Goal: Task Accomplishment & Management: Use online tool/utility

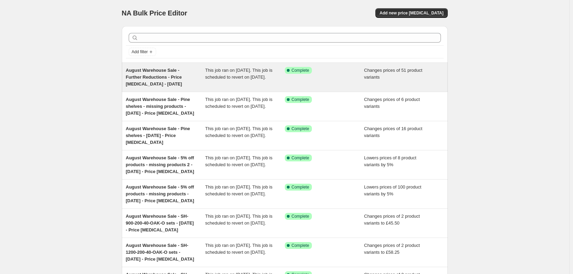
click at [171, 77] on span "August Warehouse Sale - Further Reductions - Price [MEDICAL_DATA] - [DATE]" at bounding box center [154, 77] width 56 height 19
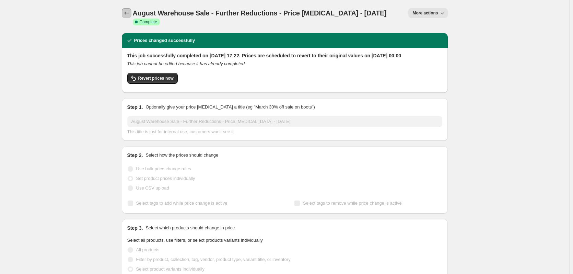
click at [126, 10] on icon "Price change jobs" at bounding box center [126, 13] width 7 height 7
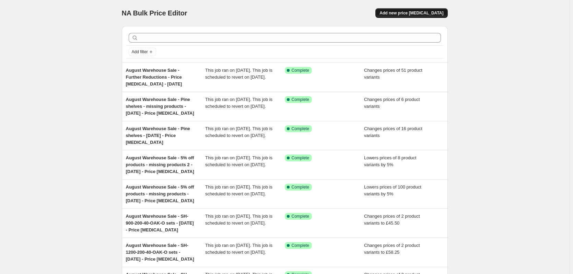
click at [441, 12] on span "Add new price [MEDICAL_DATA]" at bounding box center [412, 12] width 64 height 5
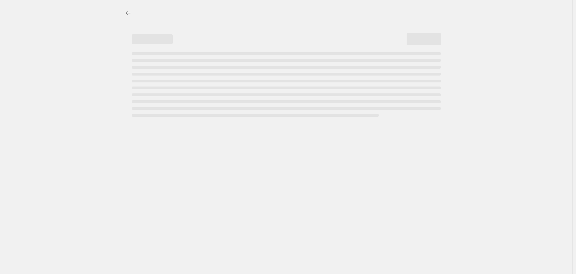
select select "percentage"
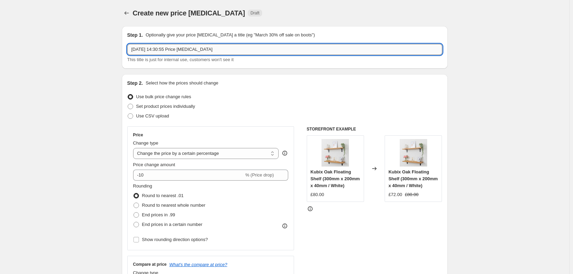
click at [267, 53] on input "[DATE] 14:30:55 Price [MEDICAL_DATA]" at bounding box center [284, 49] width 315 height 11
paste input "August Warehouse Sale - Further Reductions - Price [MEDICAL_DATA] - [DATE]"
drag, startPoint x: 268, startPoint y: 50, endPoint x: 263, endPoint y: 49, distance: 4.6
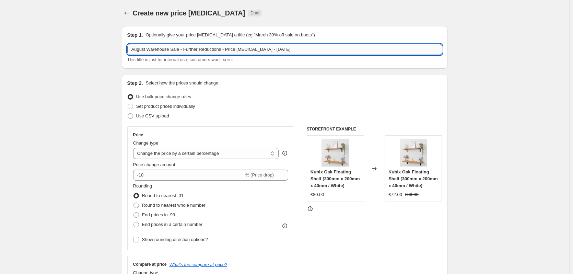
click at [263, 49] on input "August Warehouse Sale - Further Reductions - Price [MEDICAL_DATA] - [DATE]" at bounding box center [284, 49] width 315 height 11
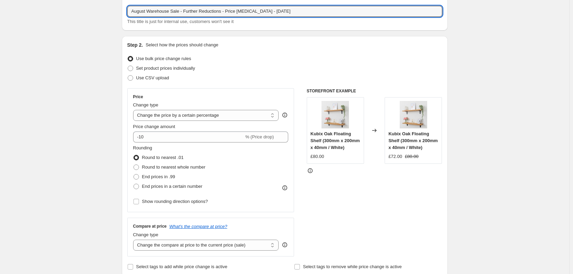
scroll to position [69, 0]
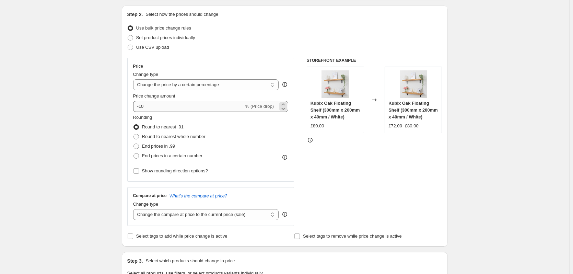
type input "August Warehouse Sale - Further Reductions - Price [MEDICAL_DATA] - [DATE]"
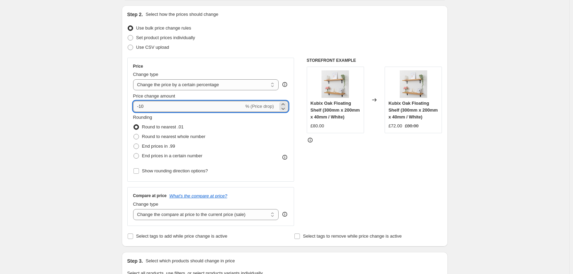
click at [161, 107] on input "-10" at bounding box center [188, 106] width 111 height 11
drag, startPoint x: 161, startPoint y: 107, endPoint x: 121, endPoint y: 106, distance: 40.2
click at [121, 107] on div "Step 1. Optionally give your price [MEDICAL_DATA] a title (eg "March 30% off sa…" at bounding box center [281, 269] width 331 height 634
type input "-20"
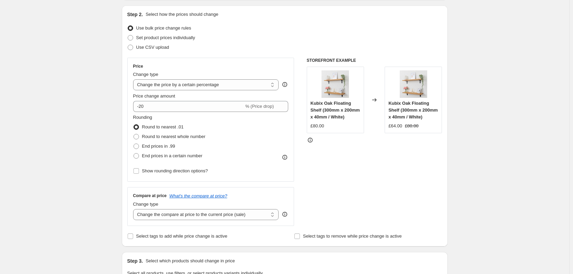
click at [229, 218] on select "Change the compare at price to the current price (sale) Change the compare at p…" at bounding box center [206, 214] width 146 height 11
click at [414, 173] on div "STOREFRONT EXAMPLE Kubix Oak Floating Shelf (300mm x 200mm x 40mm / White) £80.…" at bounding box center [375, 142] width 136 height 168
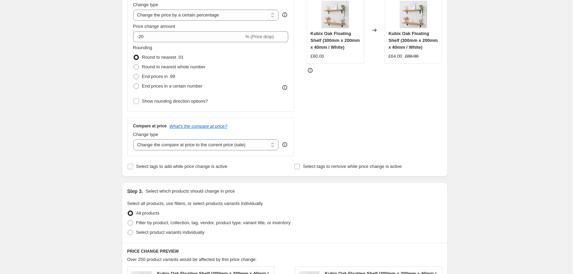
scroll to position [137, 0]
click at [172, 168] on span "Select tags to add while price change is active" at bounding box center [181, 167] width 91 height 5
click at [133, 168] on input "Select tags to add while price change is active" at bounding box center [130, 167] width 5 height 5
checkbox input "true"
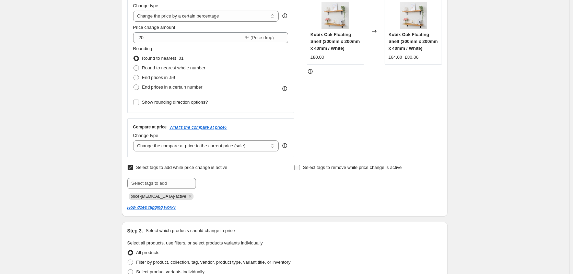
click at [339, 168] on span "Select tags to remove while price change is active" at bounding box center [352, 167] width 99 height 5
click at [300, 168] on input "Select tags to remove while price change is active" at bounding box center [296, 167] width 5 height 5
checkbox input "true"
click at [189, 196] on icon "Remove price-change-job-active" at bounding box center [190, 196] width 2 height 2
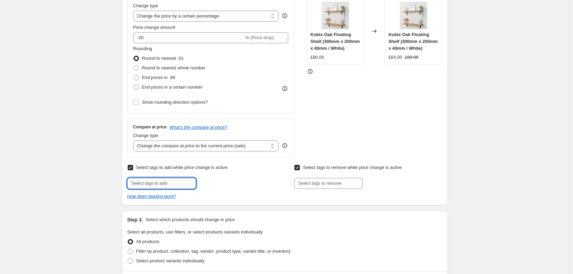
click at [172, 186] on input "text" at bounding box center [161, 183] width 69 height 11
type input "Sale"
click at [209, 184] on b "Add" at bounding box center [206, 182] width 8 height 5
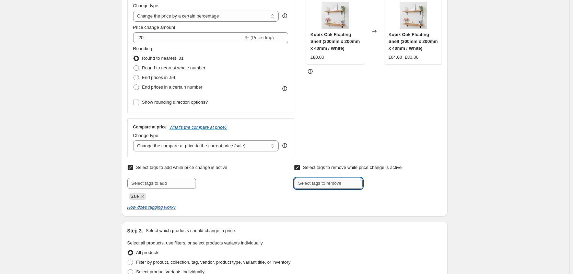
click at [350, 184] on input "text" at bounding box center [328, 183] width 69 height 11
type input "Eligible for discount"
click at [390, 187] on button "Add Eligible for..." at bounding box center [385, 183] width 42 height 10
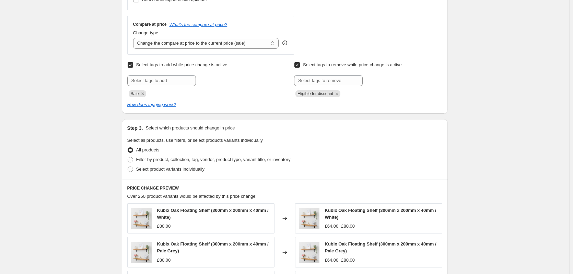
scroll to position [240, 0]
click at [180, 171] on span "Select product variants individually" at bounding box center [170, 168] width 68 height 5
click at [128, 166] on input "Select product variants individually" at bounding box center [128, 166] width 0 height 0
radio input "true"
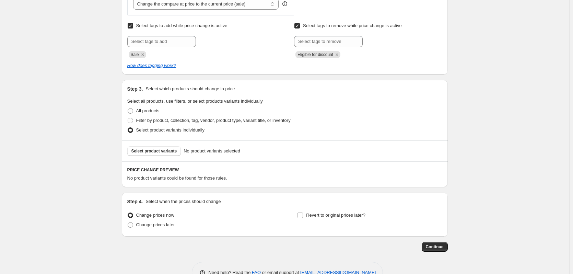
scroll to position [299, 0]
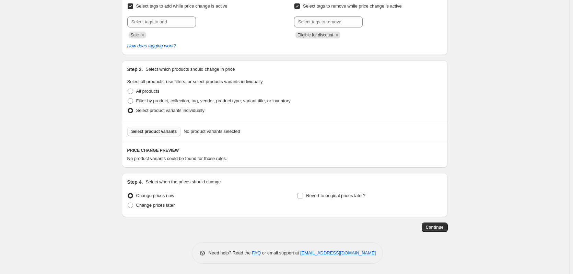
click at [158, 131] on span "Select product variants" at bounding box center [154, 131] width 46 height 5
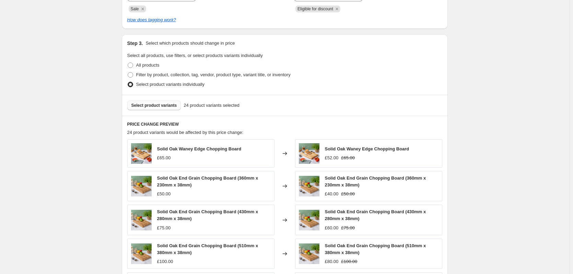
scroll to position [436, 0]
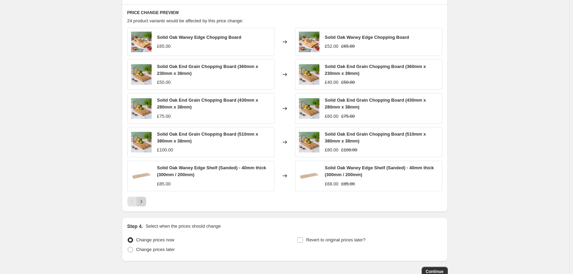
click at [142, 202] on icon "Next" at bounding box center [141, 201] width 2 height 3
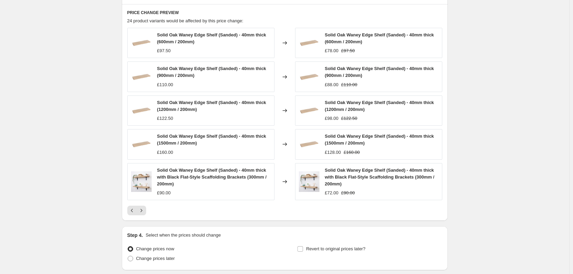
click at [142, 211] on icon "Next" at bounding box center [141, 210] width 7 height 7
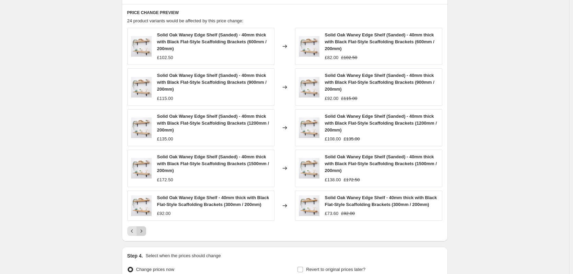
click at [138, 232] on button "Next" at bounding box center [142, 231] width 10 height 10
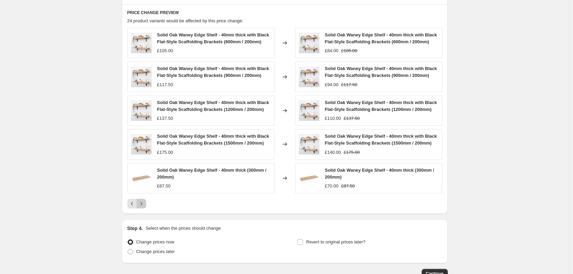
click at [143, 204] on icon "Next" at bounding box center [141, 203] width 7 height 7
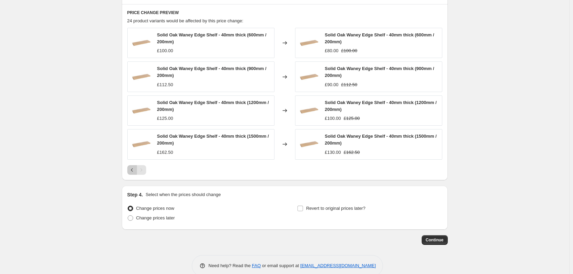
click at [131, 173] on icon "Previous" at bounding box center [132, 169] width 7 height 7
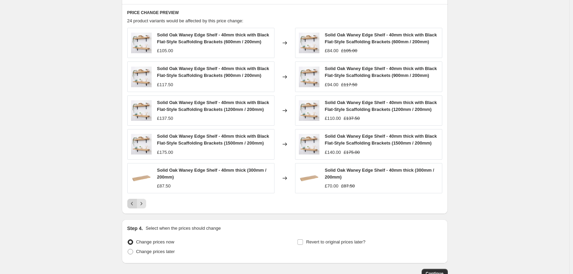
click at [133, 206] on icon "Previous" at bounding box center [132, 203] width 7 height 7
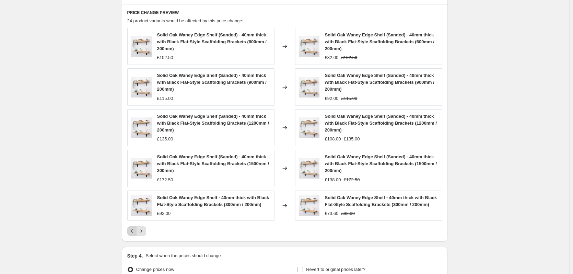
click at [131, 232] on icon "Previous" at bounding box center [132, 231] width 7 height 7
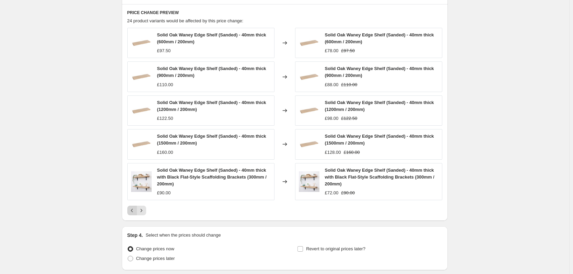
click at [132, 210] on icon "Previous" at bounding box center [132, 210] width 7 height 7
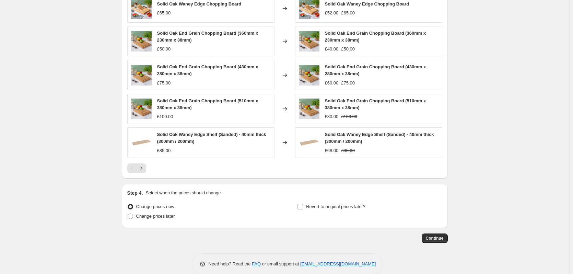
scroll to position [470, 0]
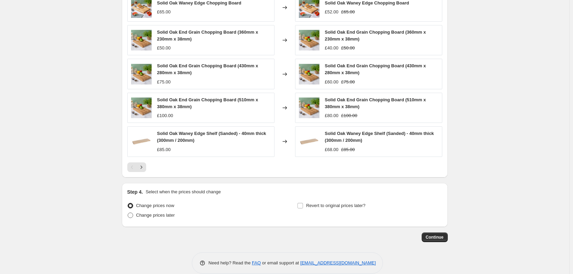
click at [155, 215] on span "Change prices later" at bounding box center [155, 214] width 39 height 5
click at [128, 213] on input "Change prices later" at bounding box center [128, 212] width 0 height 0
radio input "true"
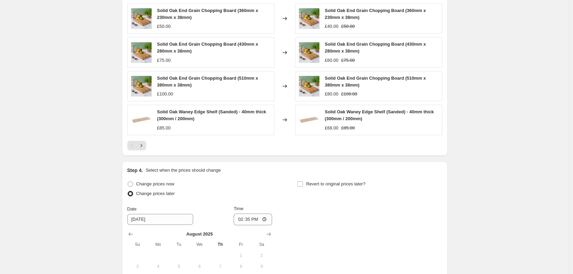
scroll to position [573, 0]
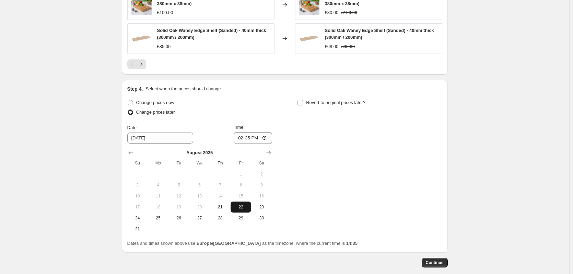
click at [242, 205] on span "22" at bounding box center [240, 206] width 15 height 5
click at [252, 139] on input "14:35" at bounding box center [253, 138] width 38 height 12
type input "00:01"
click at [316, 105] on span "Revert to original prices later?" at bounding box center [335, 102] width 59 height 5
click at [303, 105] on input "Revert to original prices later?" at bounding box center [300, 102] width 5 height 5
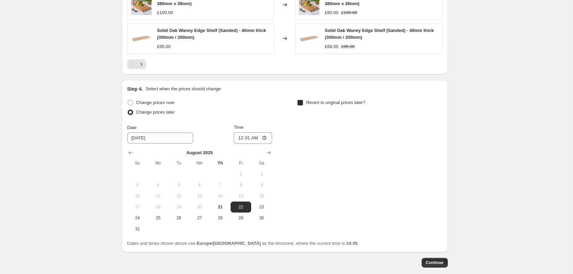
checkbox input "true"
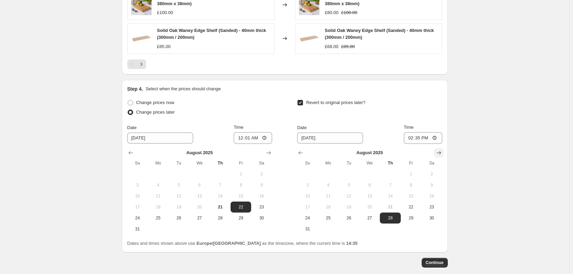
click at [440, 153] on icon "Show next month, September 2025" at bounding box center [438, 152] width 4 height 3
click at [335, 172] on span "1" at bounding box center [328, 173] width 15 height 5
type input "[DATE]"
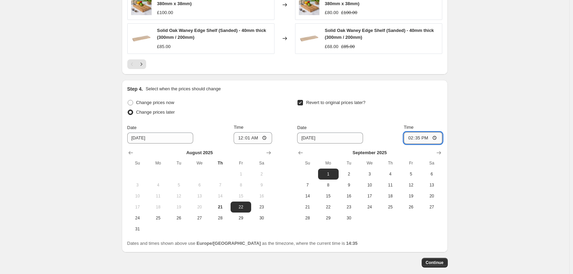
click at [422, 136] on input "14:35" at bounding box center [423, 138] width 38 height 12
type input "00:05"
click at [443, 263] on span "Continue" at bounding box center [435, 262] width 18 height 5
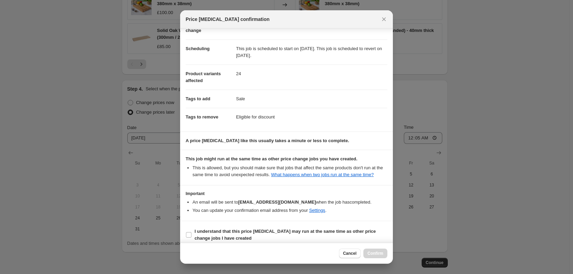
scroll to position [50, 0]
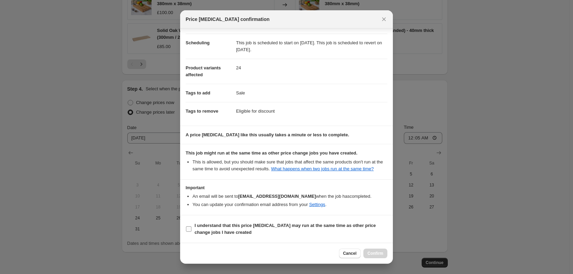
drag, startPoint x: 250, startPoint y: 224, endPoint x: 268, endPoint y: 229, distance: 19.1
click at [250, 224] on b "I understand that this price [MEDICAL_DATA] may run at the same time as other p…" at bounding box center [285, 229] width 181 height 12
click at [191, 226] on input "I understand that this price [MEDICAL_DATA] may run at the same time as other p…" at bounding box center [188, 228] width 5 height 5
checkbox input "true"
click at [379, 252] on span "Confirm" at bounding box center [376, 252] width 16 height 5
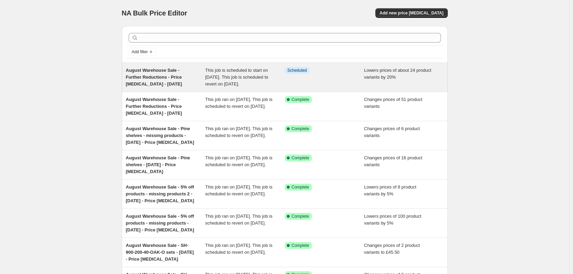
click at [172, 76] on span "August Warehouse Sale - Further Reductions - Price [MEDICAL_DATA] - [DATE]" at bounding box center [154, 77] width 56 height 19
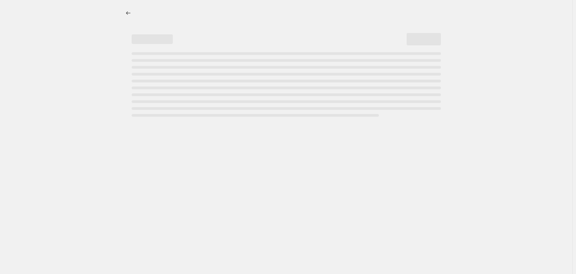
select select "percentage"
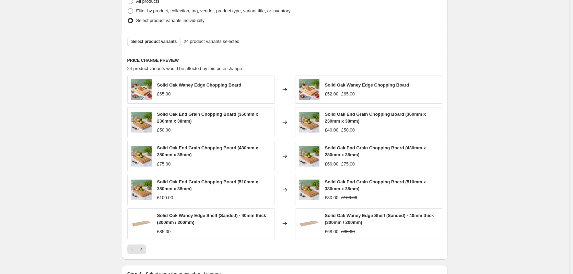
scroll to position [446, 0]
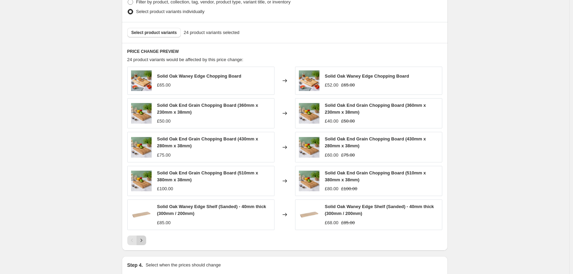
click at [145, 237] on icon "Next" at bounding box center [141, 240] width 7 height 7
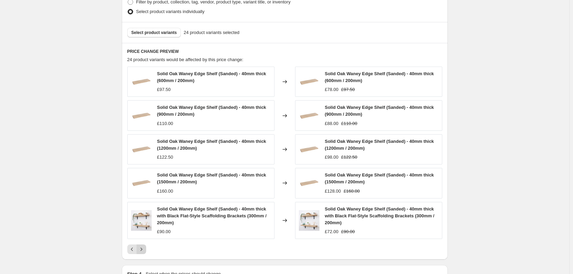
click at [145, 246] on icon "Next" at bounding box center [141, 249] width 7 height 7
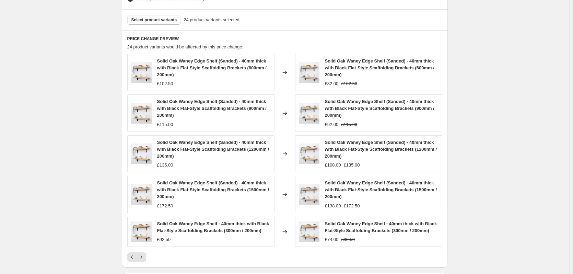
scroll to position [480, 0]
